Goal: Find specific page/section: Locate a particular part of the current website

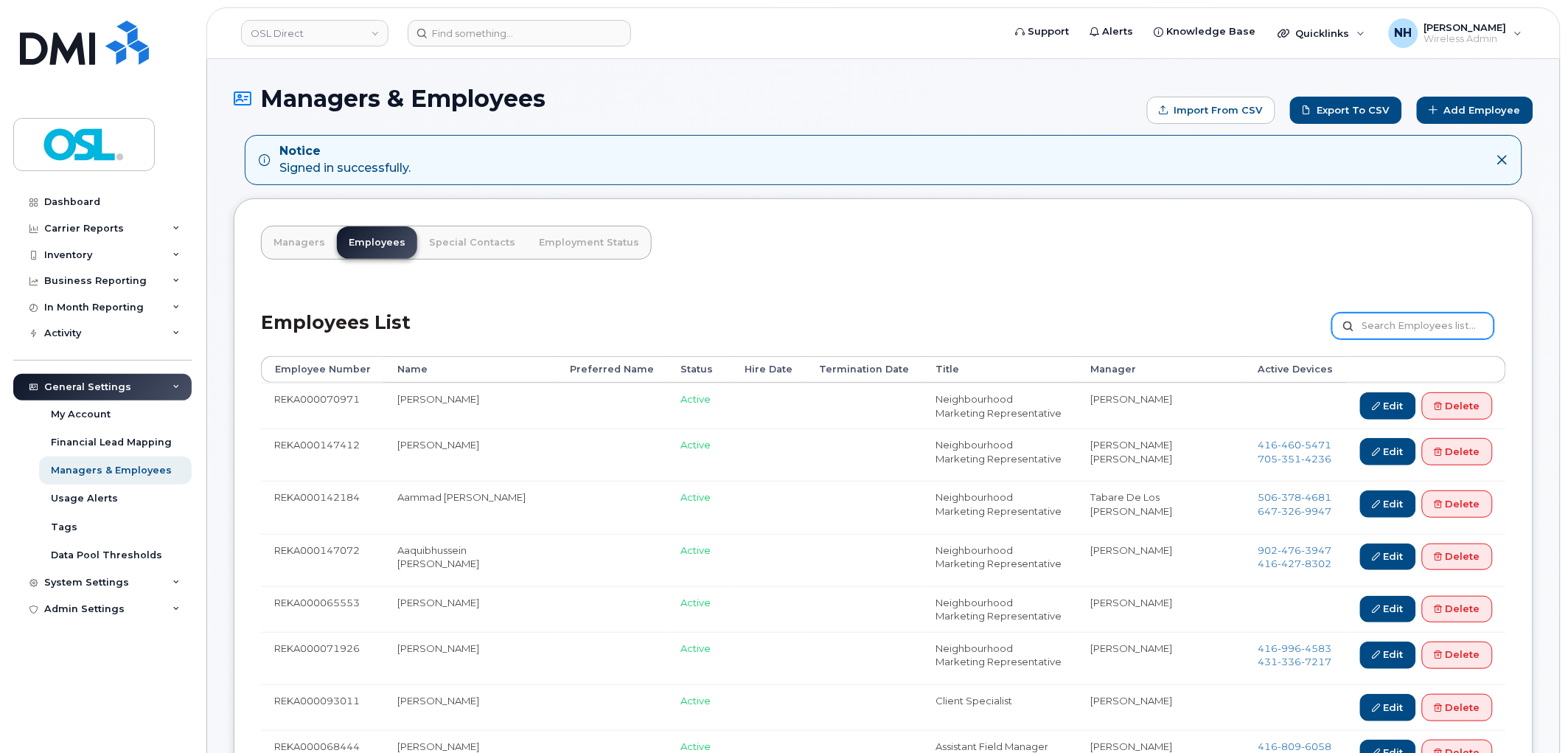
click at [1404, 322] on input "text" at bounding box center [1414, 326] width 162 height 27
click at [1353, 313] on input "text" at bounding box center [1414, 326] width 162 height 27
paste input "REKA000086004"
type input "REKA000086004"
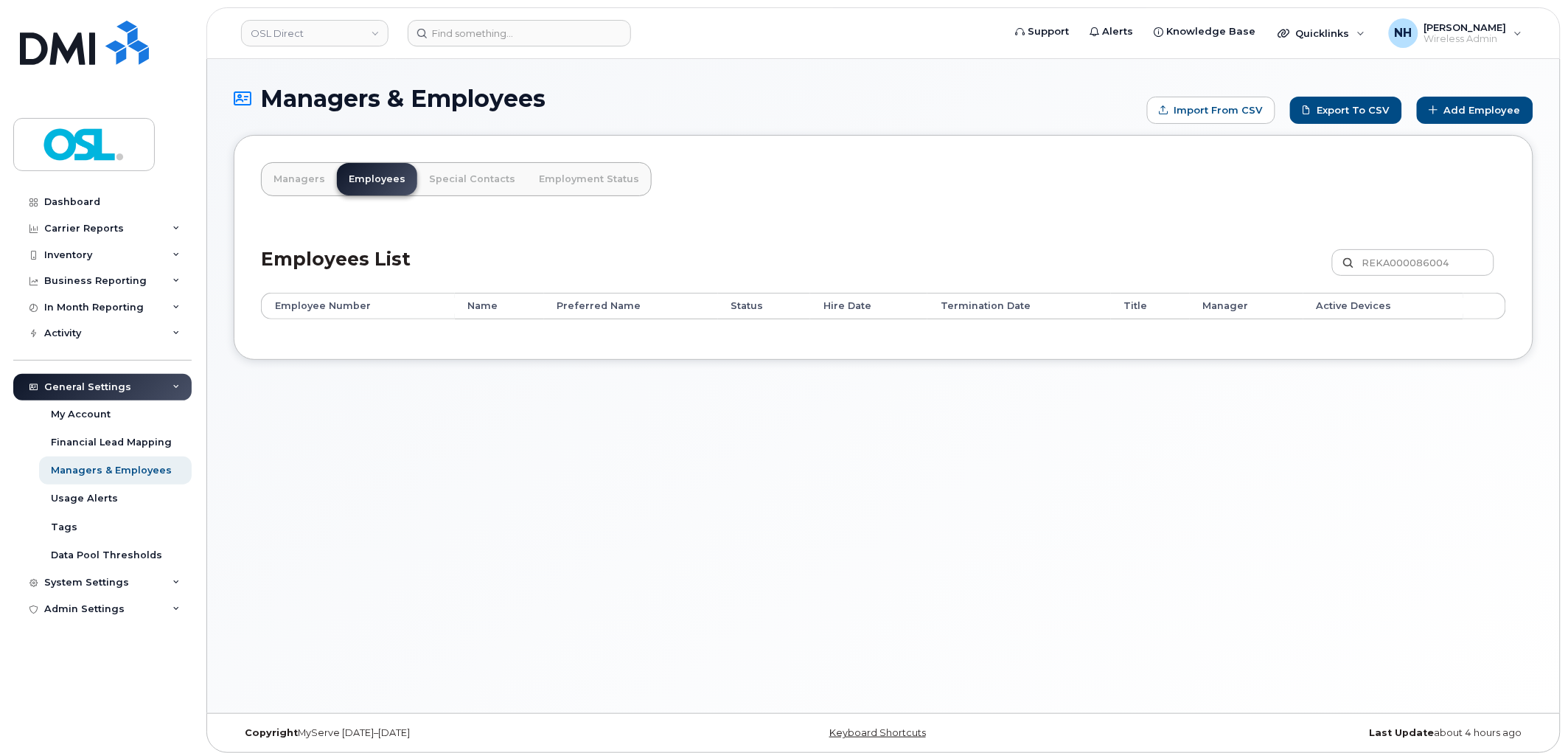
drag, startPoint x: 741, startPoint y: 506, endPoint x: 900, endPoint y: 417, distance: 182.2
click at [741, 506] on div "Managers & Employees Import from CSV Export to CSV Add Employee Managers Employ…" at bounding box center [883, 386] width 1353 height 655
click at [1448, 255] on input "REKA000086004" at bounding box center [1414, 263] width 162 height 27
